Goal: Find contact information: Find contact information

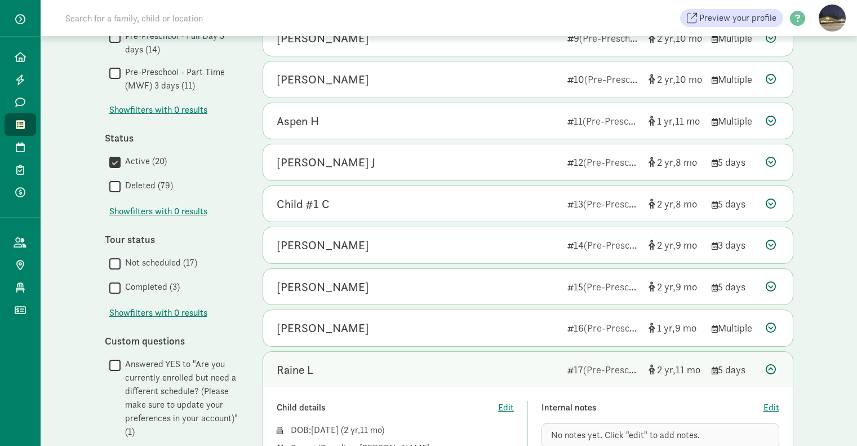
scroll to position [395, 0]
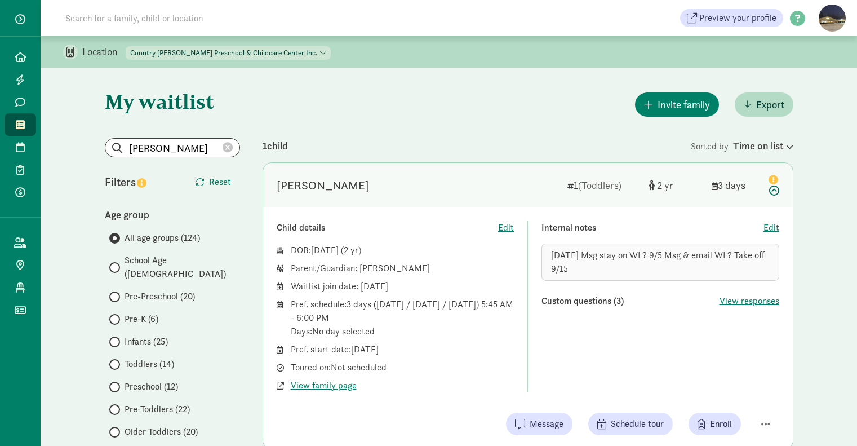
click at [436, 180] on div "Jack Marriott" at bounding box center [418, 185] width 282 height 18
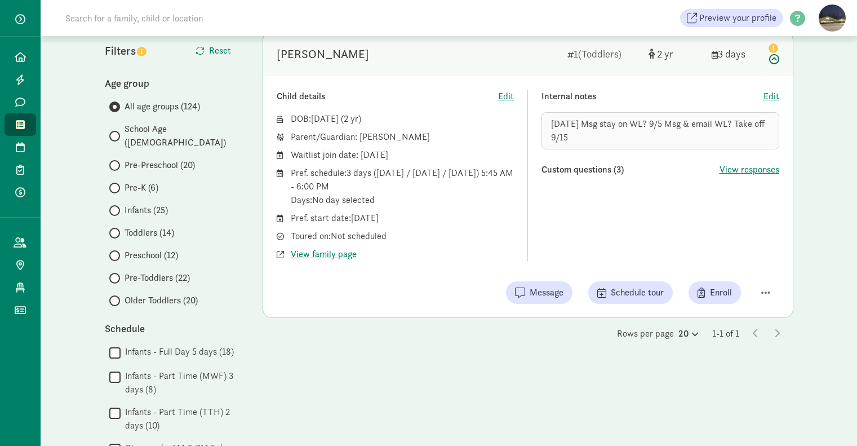
scroll to position [263, 0]
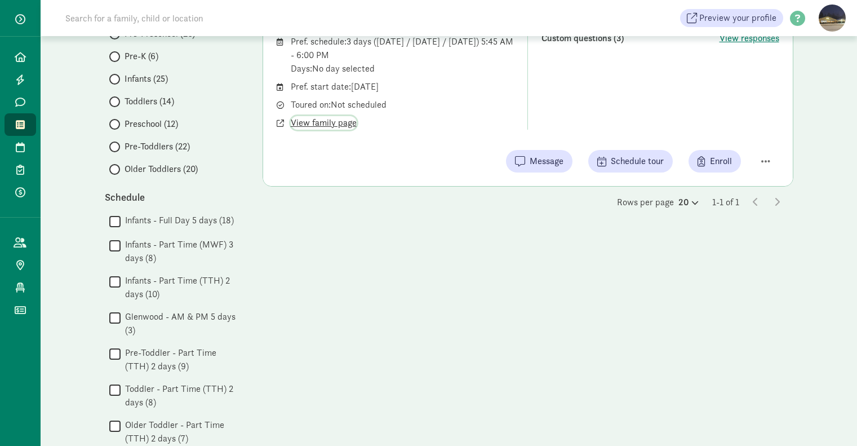
click at [335, 125] on span "View family page" at bounding box center [324, 123] width 66 height 14
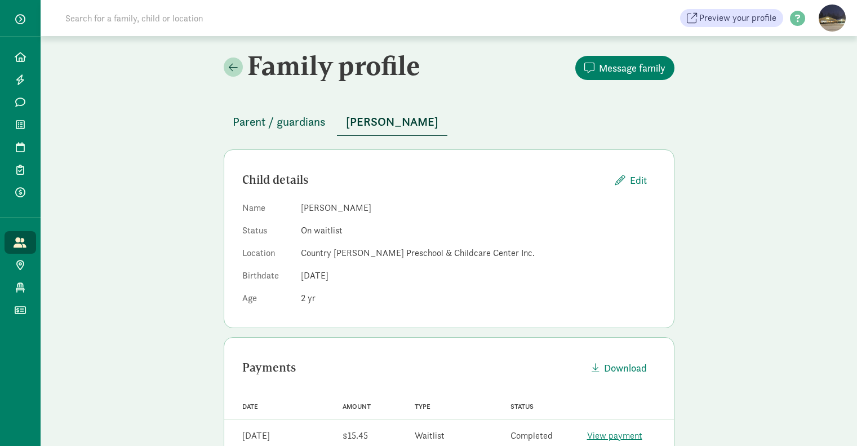
click at [292, 119] on span "Parent / guardians" at bounding box center [279, 122] width 93 height 18
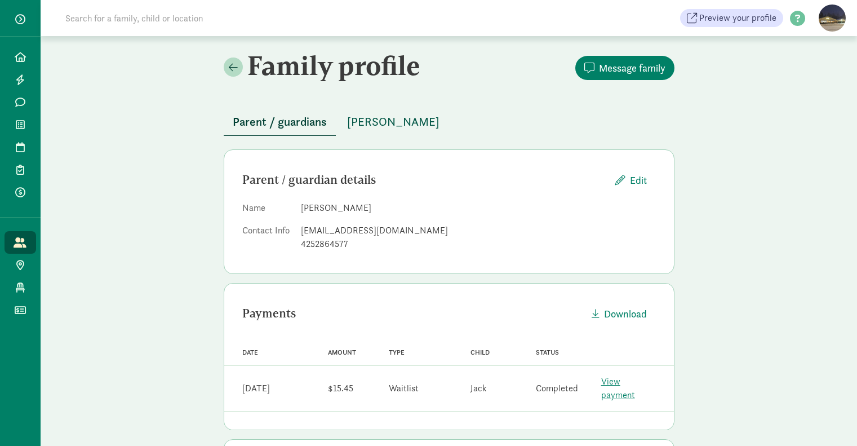
click at [369, 126] on span "[PERSON_NAME]" at bounding box center [393, 122] width 92 height 18
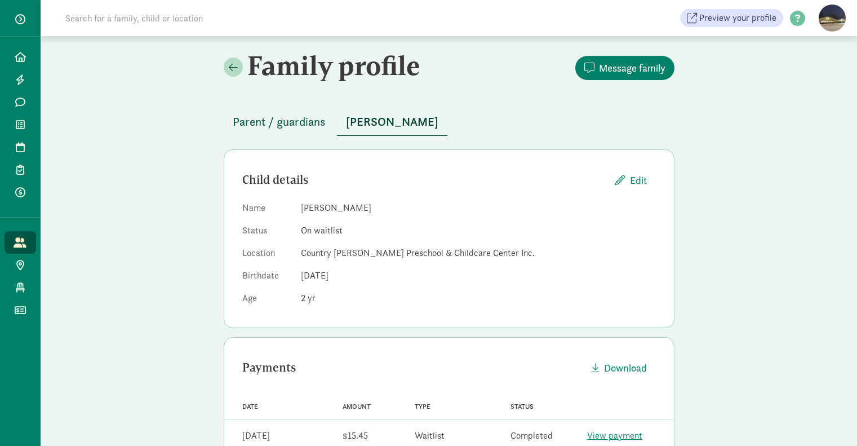
click at [286, 117] on span "Parent / guardians" at bounding box center [279, 122] width 93 height 18
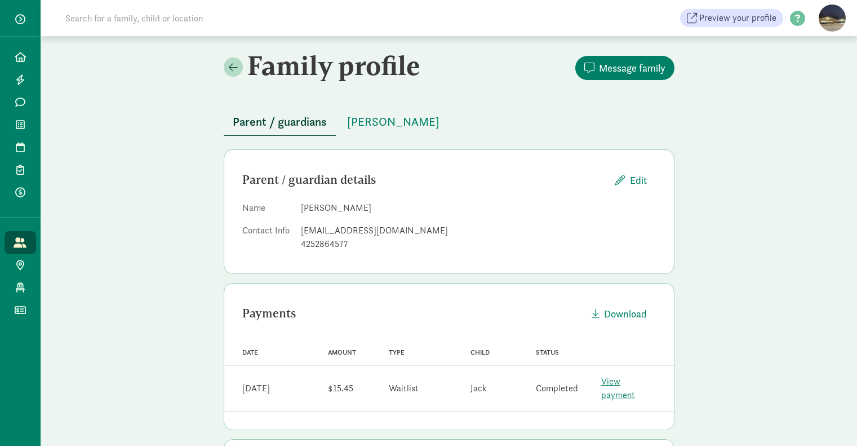
click at [331, 229] on div "[EMAIL_ADDRESS][DOMAIN_NAME]" at bounding box center [478, 231] width 355 height 14
copy dd "[EMAIL_ADDRESS][DOMAIN_NAME]"
